Goal: Task Accomplishment & Management: Complete application form

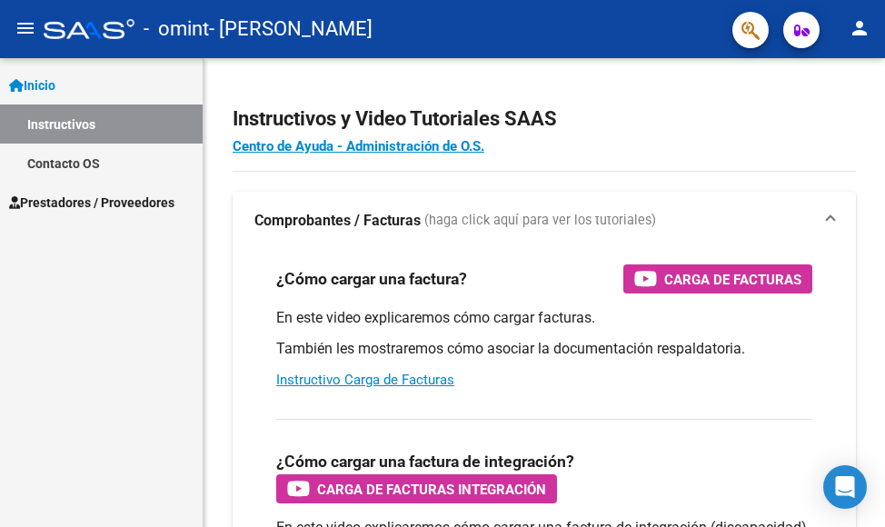
click at [97, 198] on span "Prestadores / Proveedores" at bounding box center [91, 203] width 165 height 20
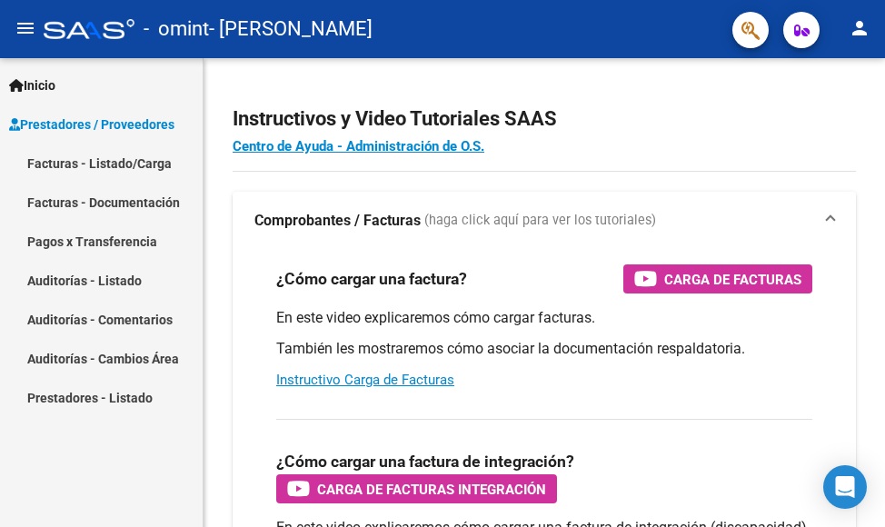
click at [166, 164] on link "Facturas - Listado/Carga" at bounding box center [101, 163] width 203 height 39
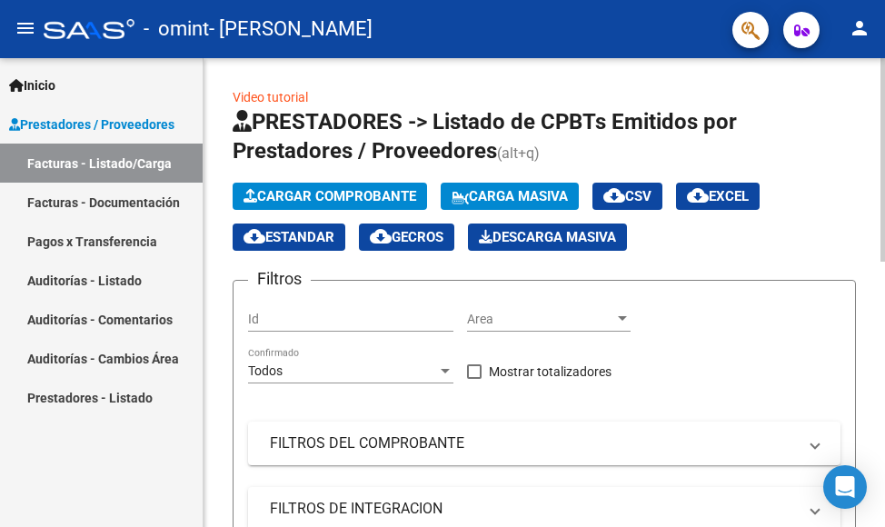
click at [345, 190] on span "Cargar Comprobante" at bounding box center [329, 196] width 173 height 16
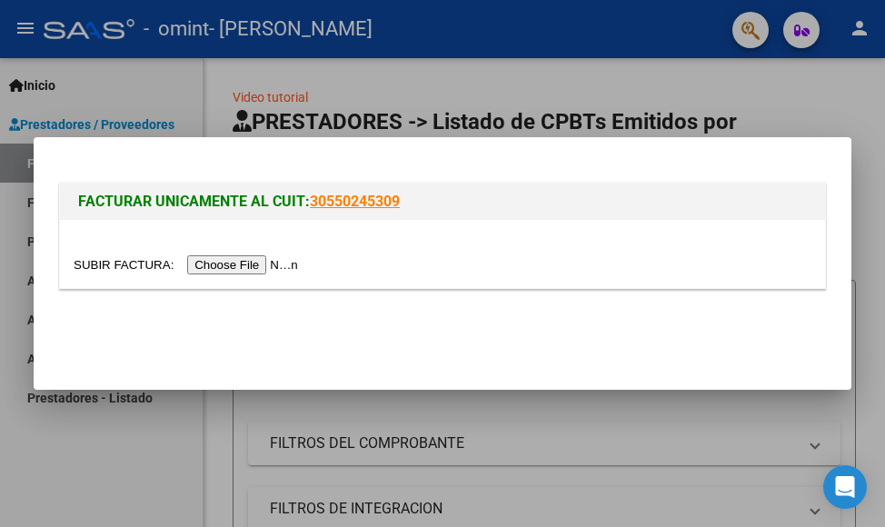
click at [232, 266] on input "file" at bounding box center [189, 264] width 230 height 19
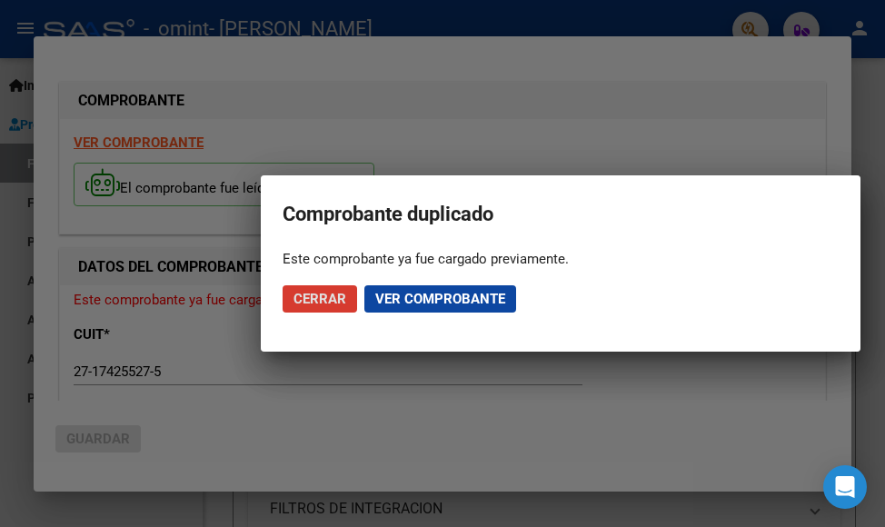
click at [409, 295] on span "Ver comprobante" at bounding box center [440, 299] width 130 height 16
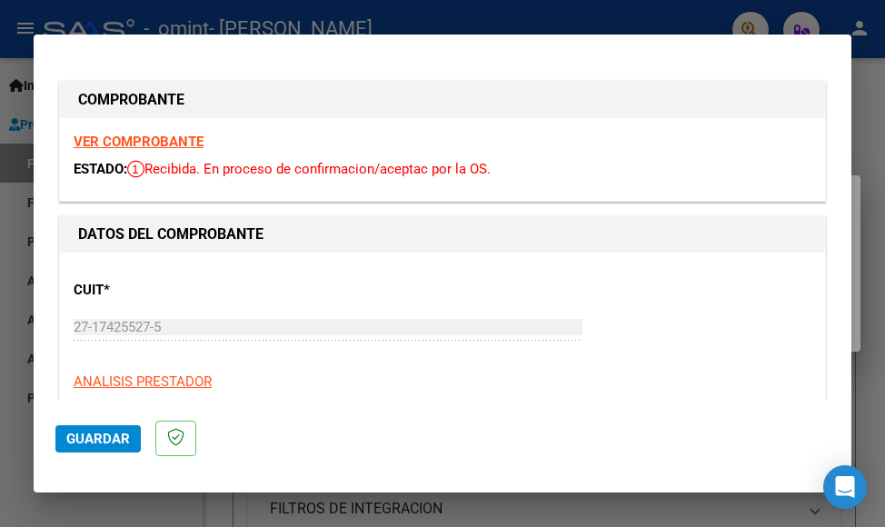
click at [84, 432] on span "Guardar" at bounding box center [98, 439] width 64 height 16
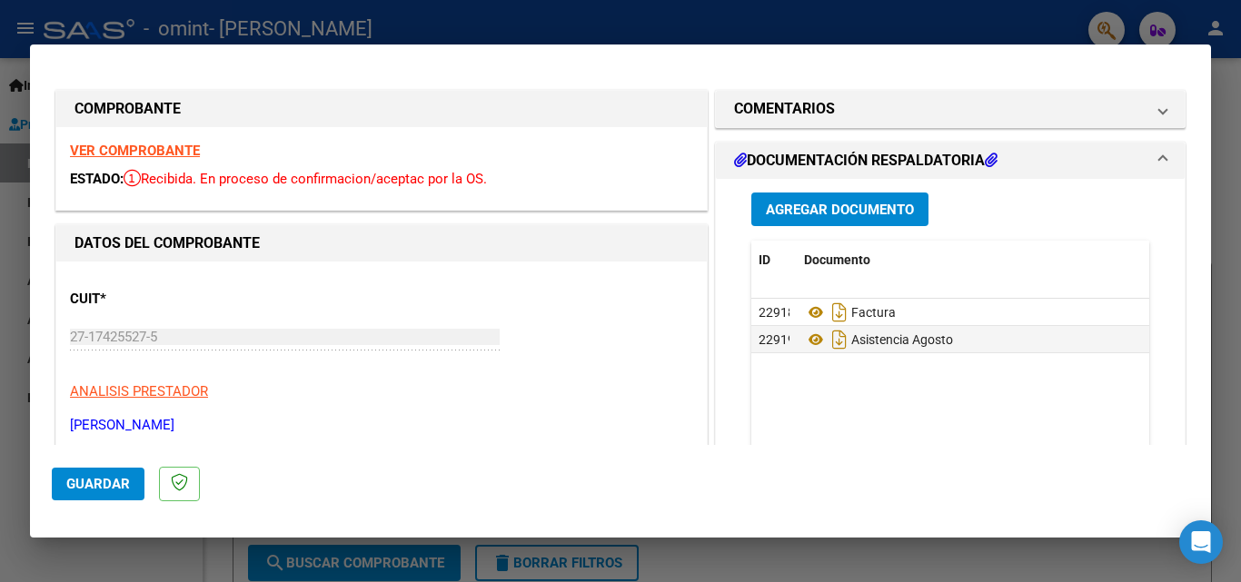
drag, startPoint x: 828, startPoint y: 309, endPoint x: 579, endPoint y: 484, distance: 304.5
click at [579, 485] on mat-dialog-actions "Guardar" at bounding box center [620, 481] width 1137 height 72
drag, startPoint x: 876, startPoint y: 316, endPoint x: 757, endPoint y: 464, distance: 190.0
click at [759, 481] on mat-dialog-actions "Guardar" at bounding box center [620, 481] width 1137 height 72
click at [884, 160] on span at bounding box center [1162, 161] width 7 height 22
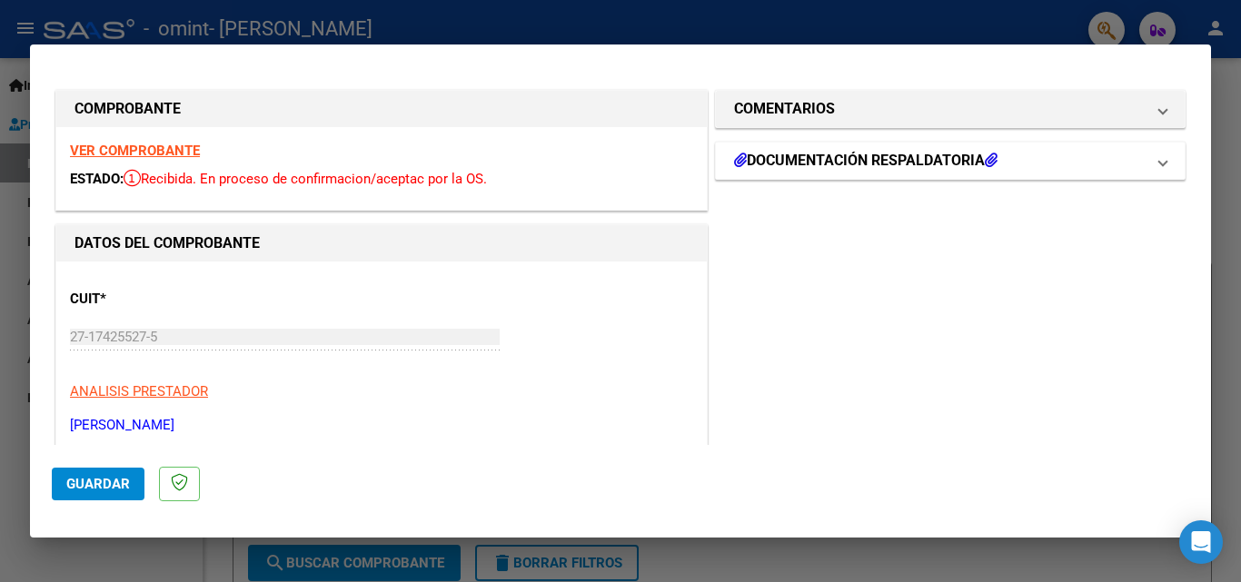
click at [884, 169] on h1 "DOCUMENTACIÓN RESPALDATORIA" at bounding box center [865, 161] width 263 height 22
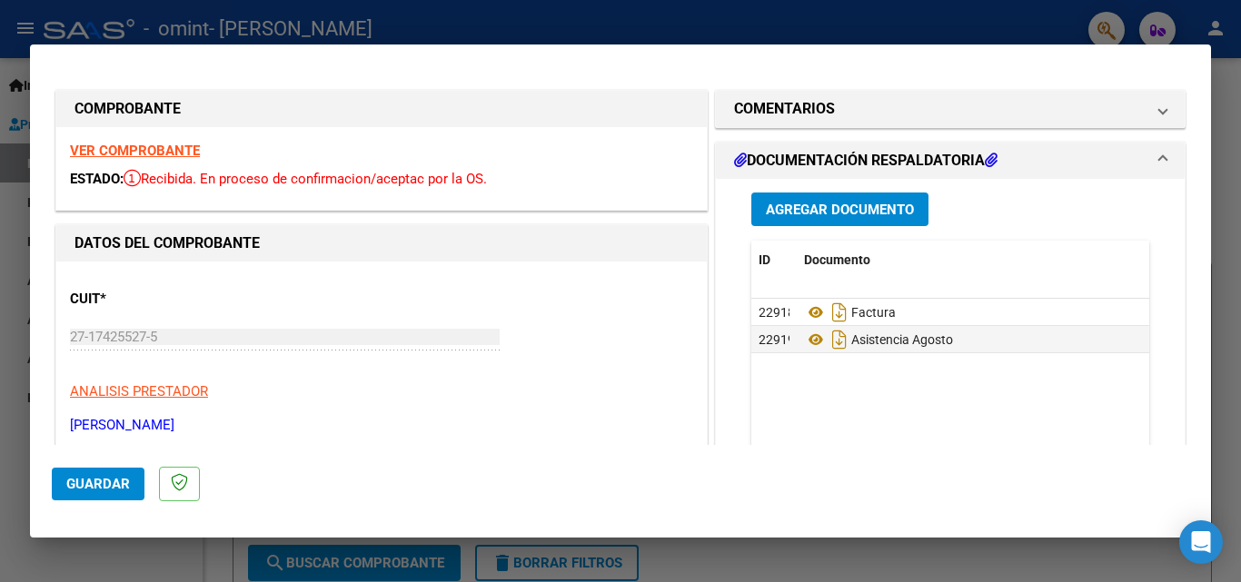
click at [796, 207] on span "Agregar Documento" at bounding box center [840, 210] width 148 height 16
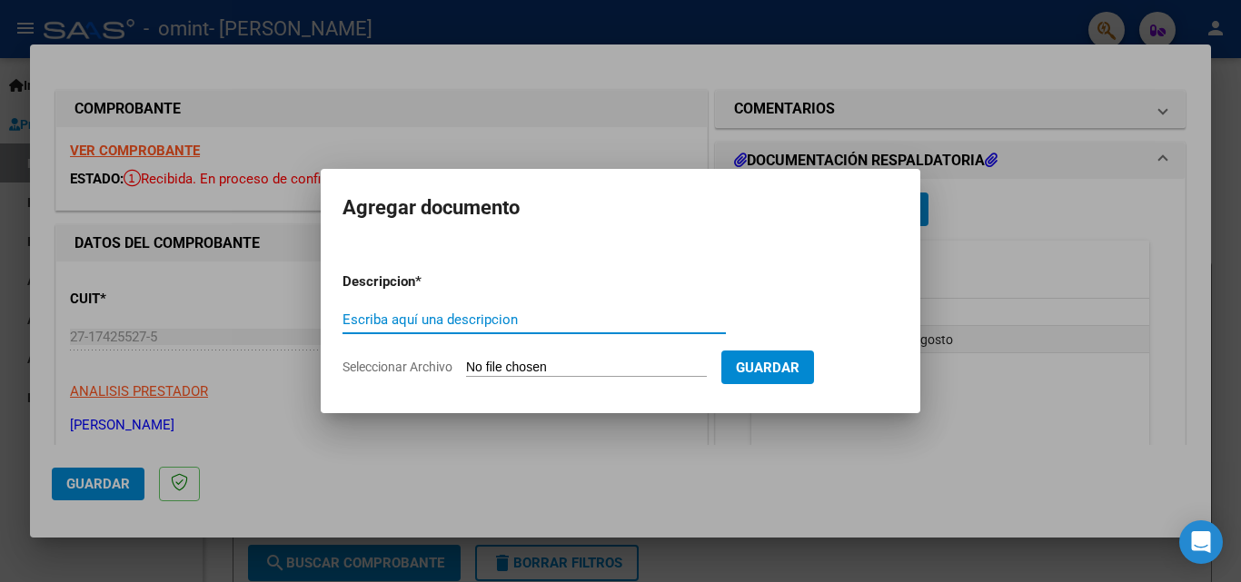
click at [782, 444] on div at bounding box center [620, 291] width 1241 height 582
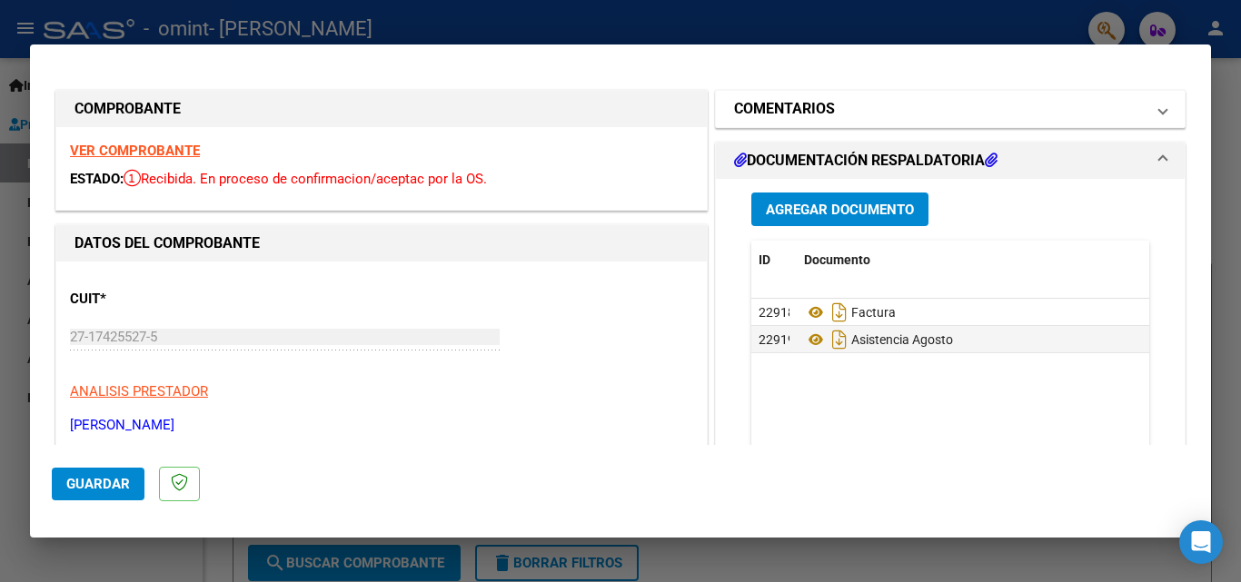
click at [884, 113] on span at bounding box center [1162, 109] width 7 height 22
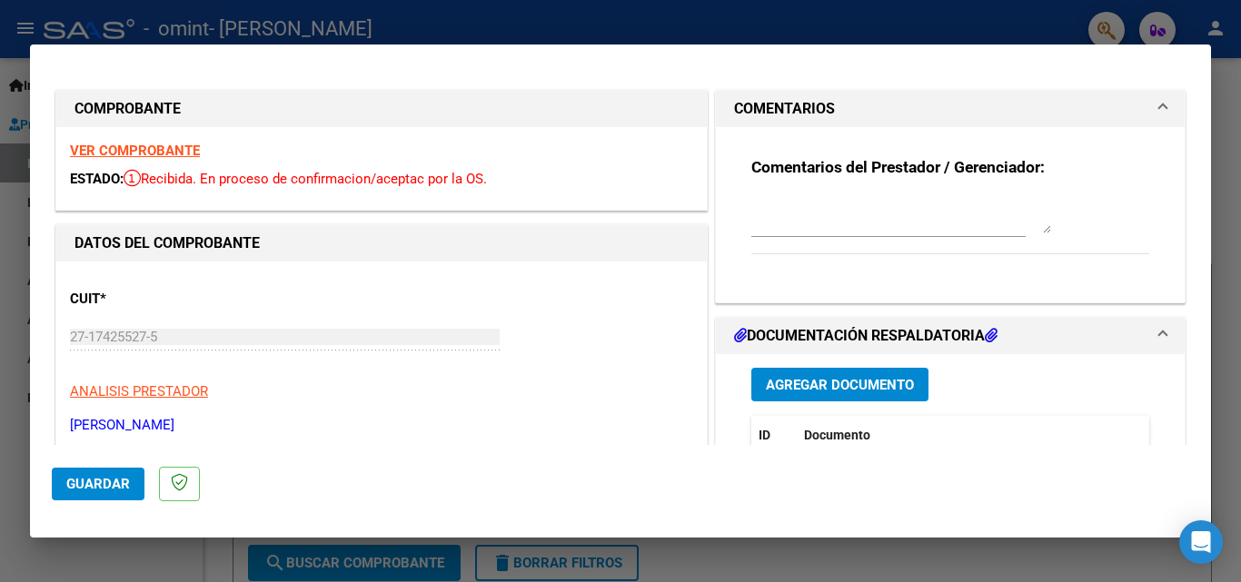
click at [534, 367] on div "CUIT * 27-17425527-5 Ingresar CUIT ANALISIS PRESTADOR [PERSON_NAME] [PERSON_NAM…" at bounding box center [381, 355] width 623 height 160
click at [884, 335] on icon at bounding box center [991, 335] width 13 height 15
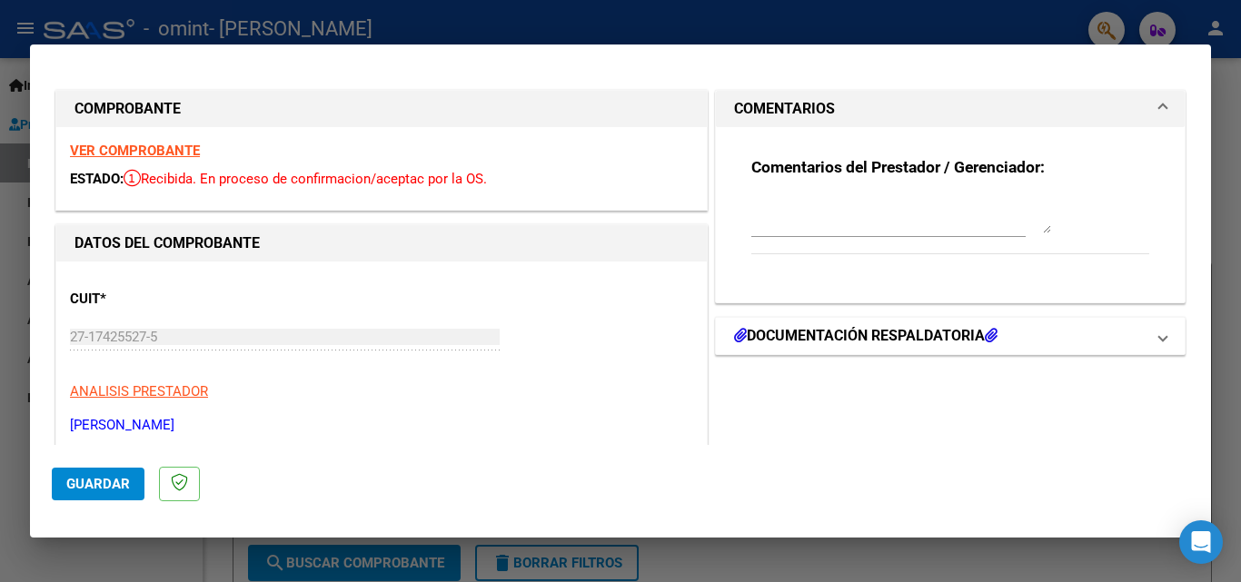
click at [884, 339] on span "DOCUMENTACIÓN RESPALDATORIA" at bounding box center [946, 336] width 425 height 22
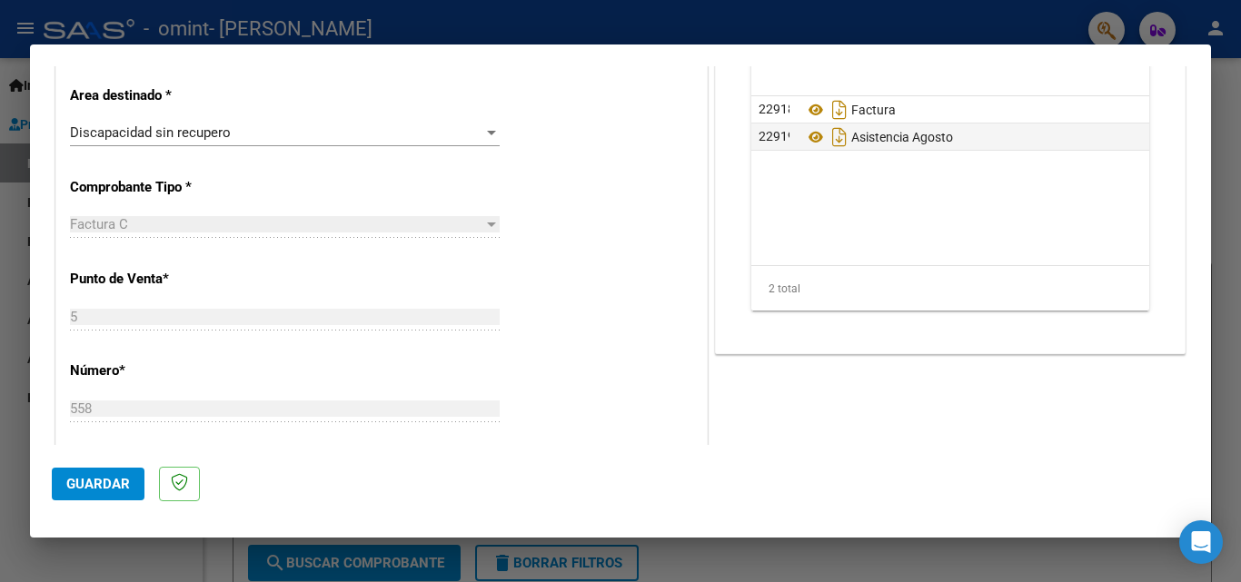
scroll to position [363, 0]
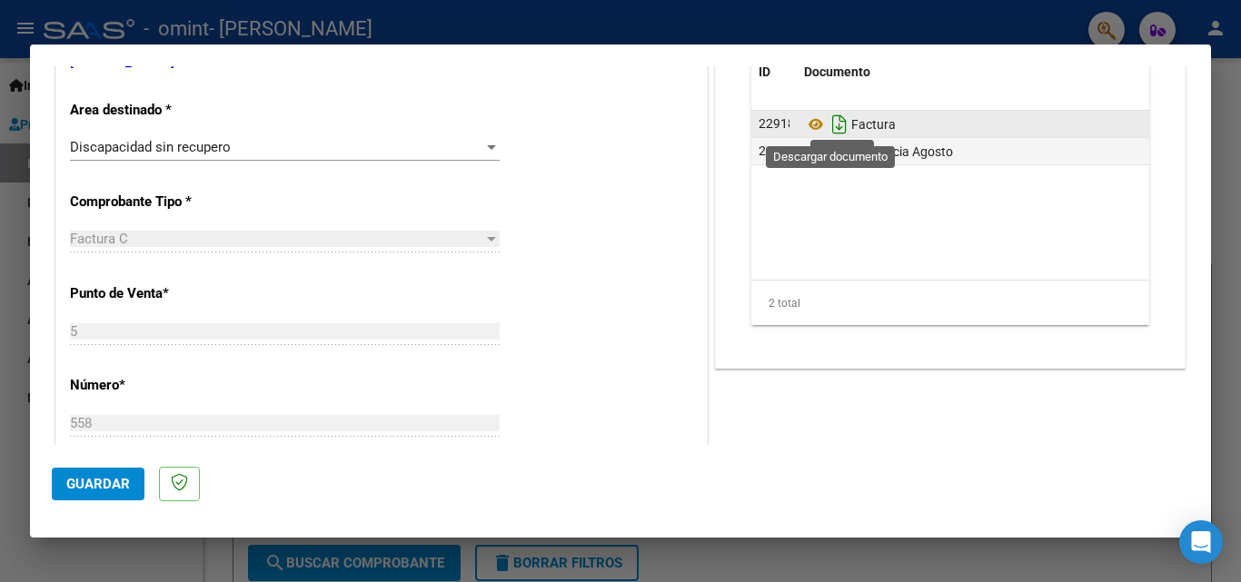
click at [835, 124] on icon "Descargar documento" at bounding box center [840, 124] width 24 height 29
click at [809, 124] on icon at bounding box center [816, 125] width 24 height 22
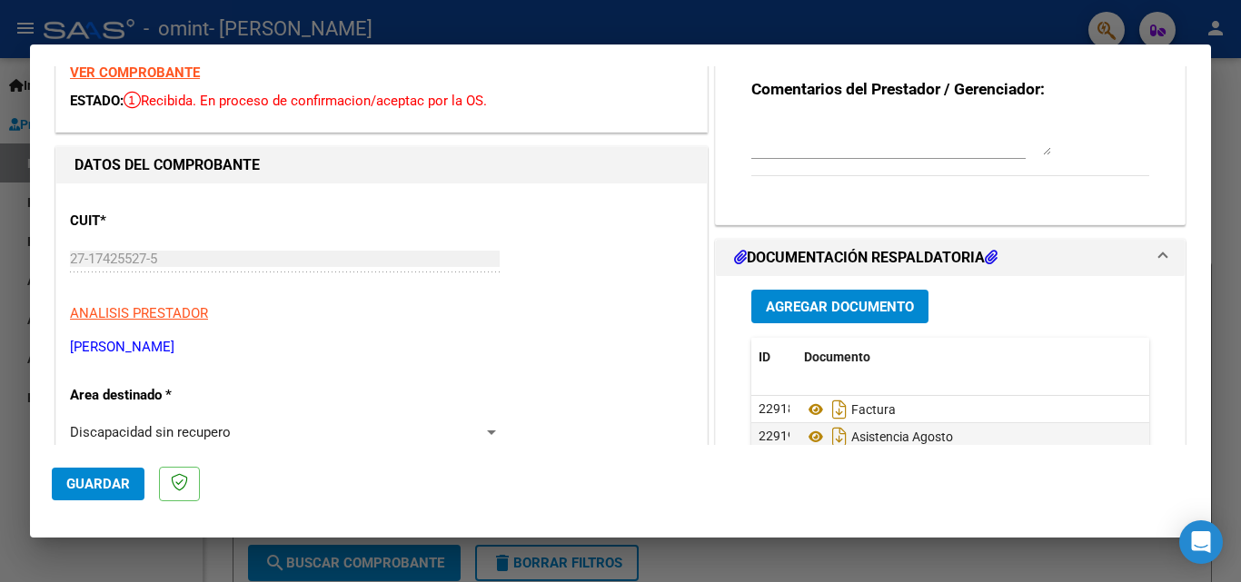
scroll to position [0, 0]
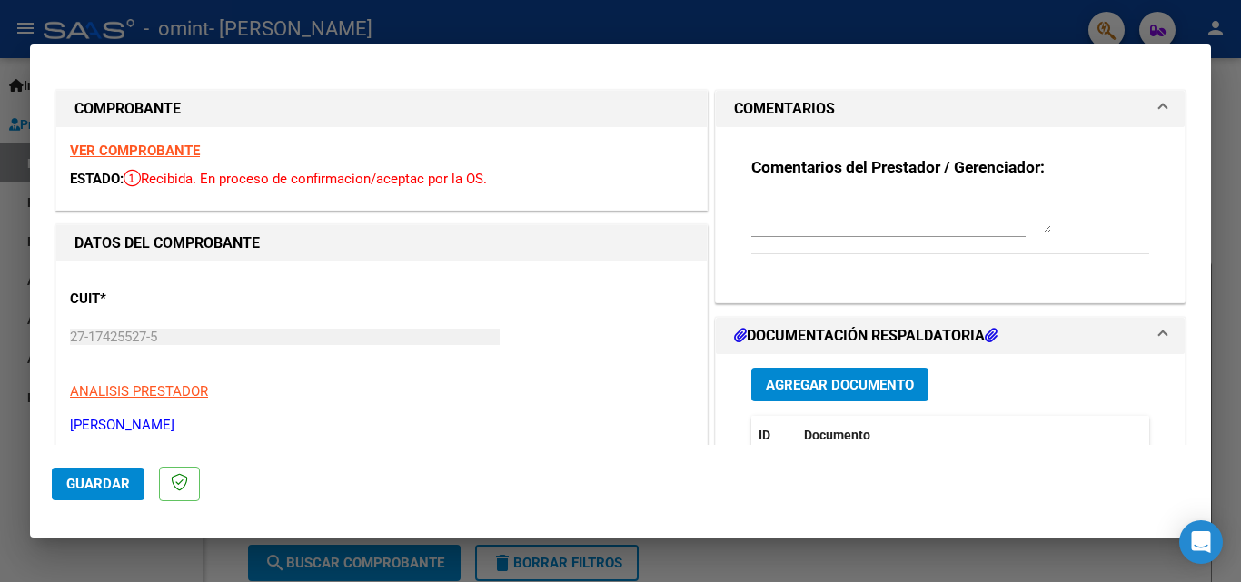
click at [818, 437] on span "Documento" at bounding box center [837, 435] width 66 height 15
click at [870, 433] on span at bounding box center [875, 437] width 11 height 13
click at [856, 376] on span "Agregar Documento" at bounding box center [840, 384] width 148 height 16
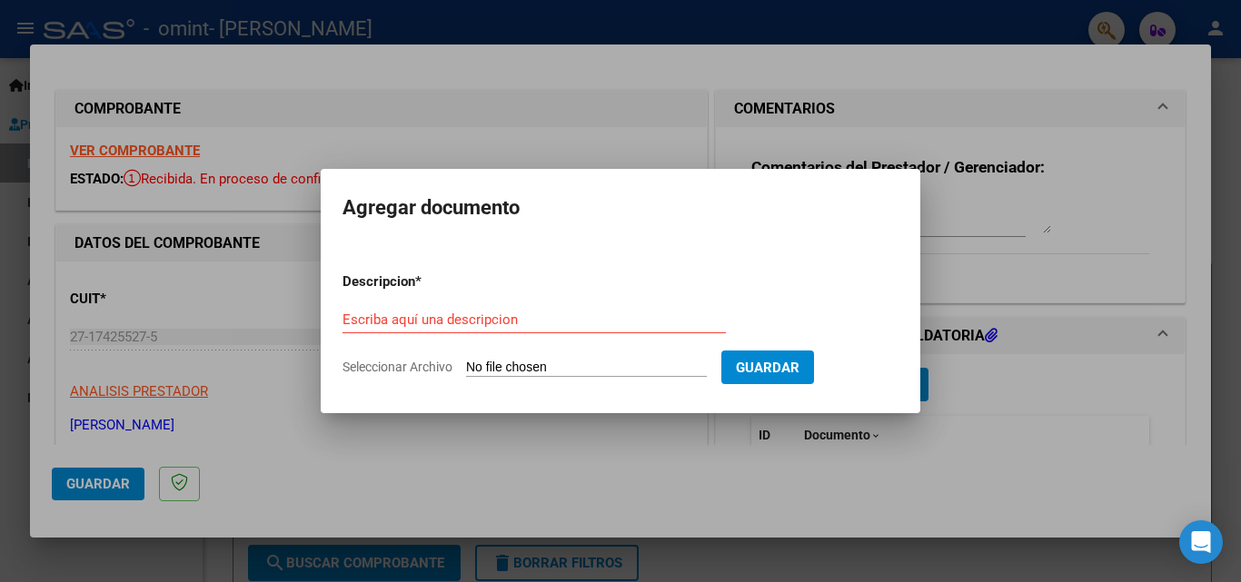
click at [403, 366] on span "Seleccionar Archivo" at bounding box center [397, 367] width 110 height 15
click at [466, 366] on input "Seleccionar Archivo" at bounding box center [586, 368] width 241 height 17
type input "C:\fakepath\[PERSON_NAME] ASISTENCIA AGOSTO.pdf"
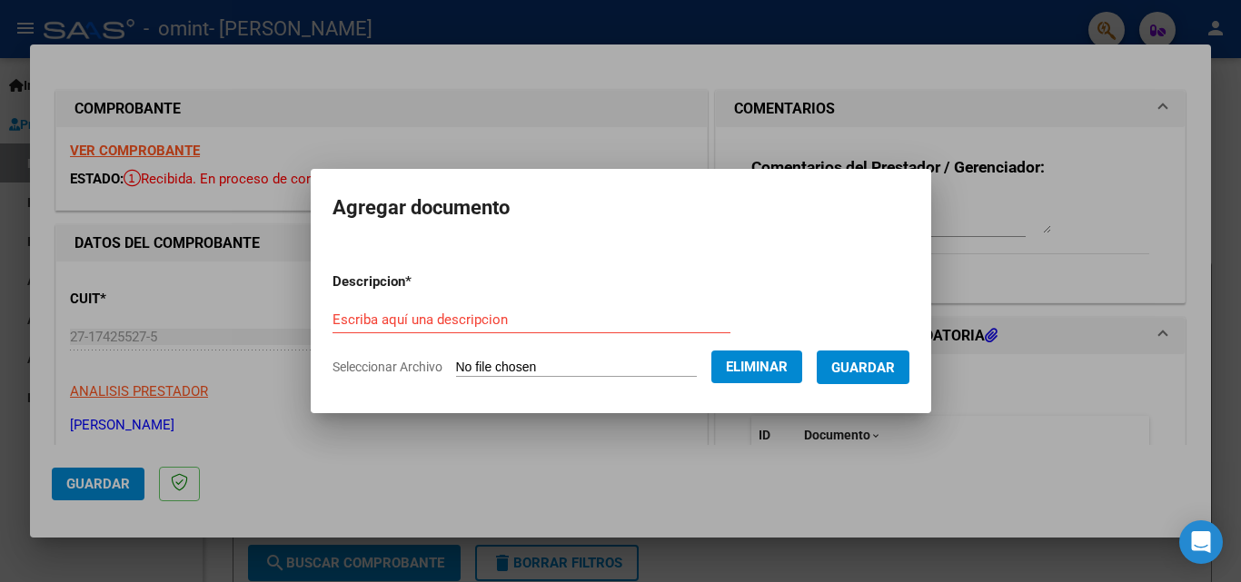
click at [882, 366] on span "Guardar" at bounding box center [863, 368] width 64 height 16
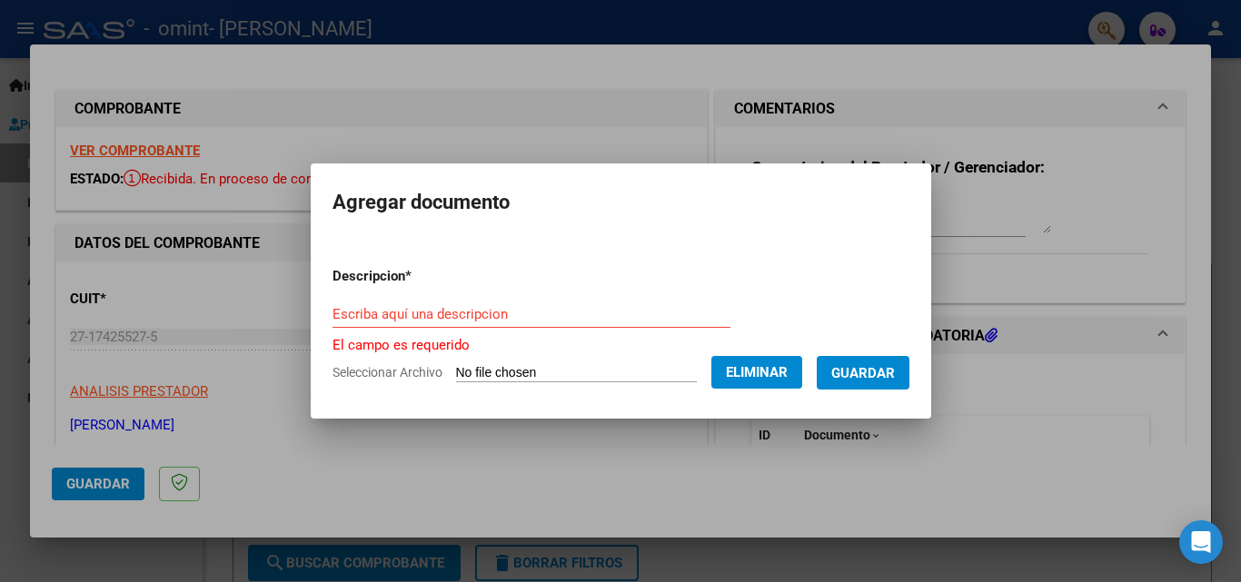
click at [362, 315] on input "Escriba aquí una descripcion" at bounding box center [531, 314] width 398 height 16
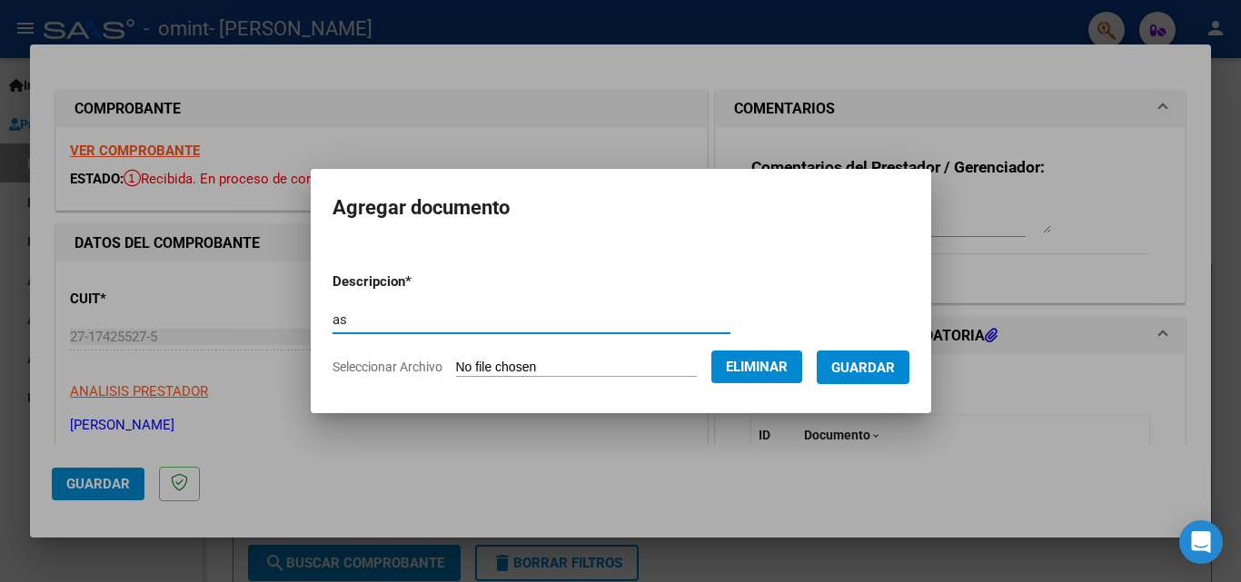
type input "a"
type input "ASISTENCIA AGOSTO"
click at [884, 361] on span "Guardar" at bounding box center [863, 368] width 64 height 16
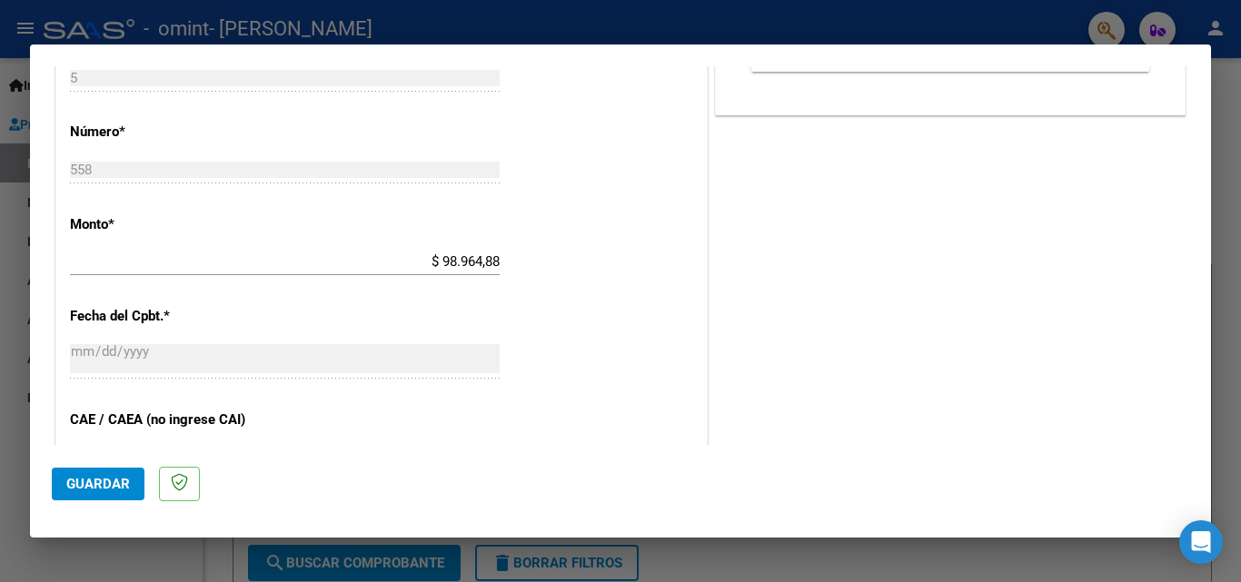
scroll to position [818, 0]
